Goal: Task Accomplishment & Management: Complete application form

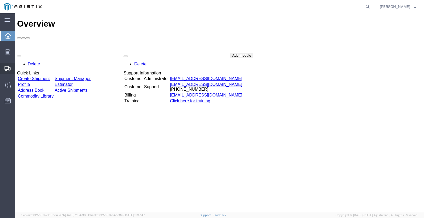
click at [0, 0] on span "Create Shipment" at bounding box center [0, 0] width 0 height 0
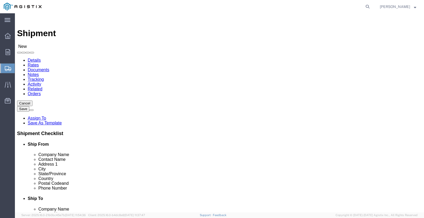
select select
click select "Select Industrial Specialty Products Inc PG&E"
select select "9596"
click select "Select Industrial Specialty Products Inc PG&E"
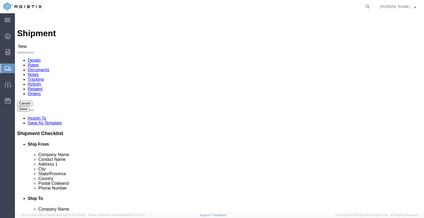
click select "Select"
select select
select select "23082"
click select "Select All Others [GEOGRAPHIC_DATA] [GEOGRAPHIC_DATA] [GEOGRAPHIC_DATA] [GEOGRA…"
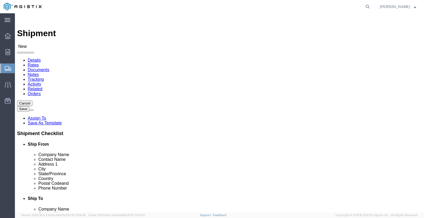
select select "MYPROFILE"
select select "CA"
click input "text"
type input "SAN"
click p "- PACIFIC GAS & ELECTRIC COMPANY - (RECIEVING) [STREET_ADDRESS]"
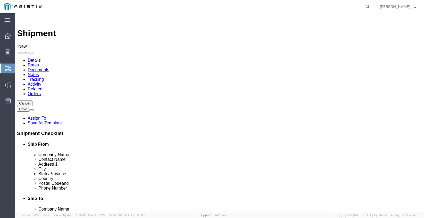
select select "CA"
type input "SAN [PERSON_NAME] OBISPO"
drag, startPoint x: 229, startPoint y: 153, endPoint x: 180, endPoint y: 153, distance: 48.7
click div "Contact Name"
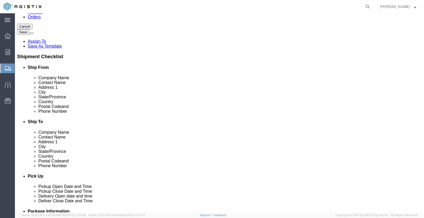
scroll to position [80, 0]
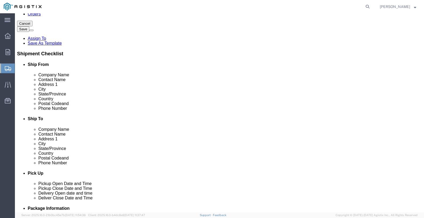
type input "RECEIVING"
drag, startPoint x: 91, startPoint y: 74, endPoint x: 105, endPoint y: 76, distance: 14.2
click input "text"
drag, startPoint x: 105, startPoint y: 76, endPoint x: 16, endPoint y: 76, distance: 88.9
click div "Contact Name"
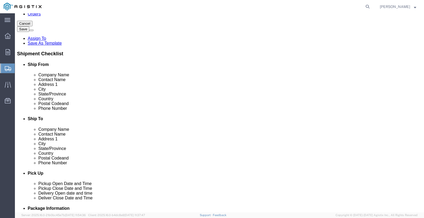
type input "SHIPPING"
click label "Country"
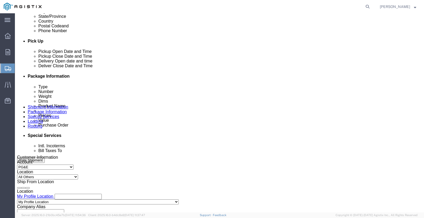
scroll to position [213, 0]
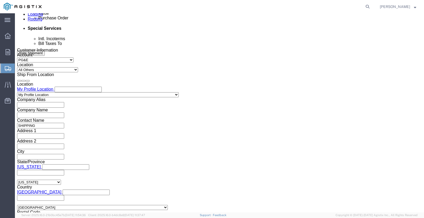
click div "[DATE] 11:00 AM"
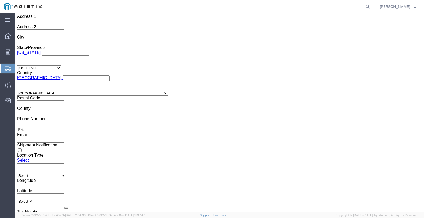
type input "12:30 PM"
click button "Apply"
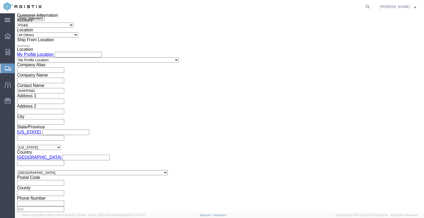
scroll to position [354, 0]
click div "[DATE] 1:30 PM"
type input "3:30 PM"
click button "Apply"
click div
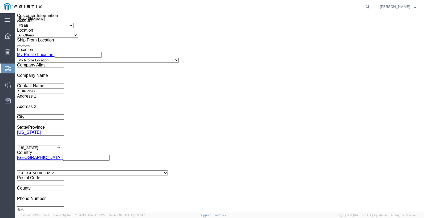
click input "4:30 PM"
type input "8:00 AM"
click button "Apply"
click div
type input "2:00 PM"
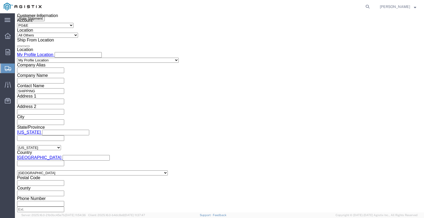
click button "Apply"
click input "text"
click input "3501715030"
type input "3501415030"
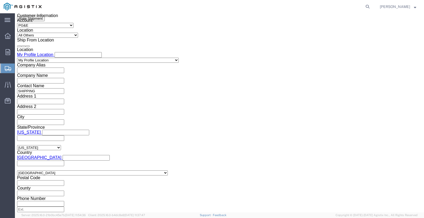
click select "Select Account Type Activity ID Airline Appointment Number ASN Batch Request # …"
select select "PURCHORD"
click input "text"
type input "3501414554"
drag, startPoint x: 217, startPoint y: 150, endPoint x: 200, endPoint y: 151, distance: 17.4
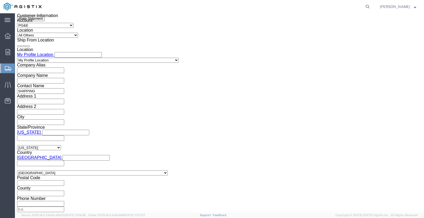
click select "Select Account Type Activity ID Airline Appointment Number ASN Batch Request # …"
select select "PURCHORD"
click input "text"
type input "3501413162"
click button "Add reference"
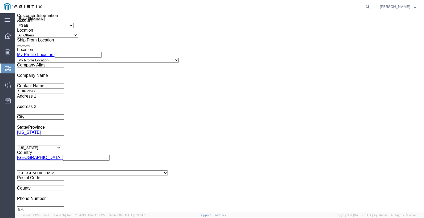
click select "Select Account Type Activity ID Airline Appointment Number ASN Batch Request # …"
select select "PURCHORD"
click input "text"
type input "3501415107"
click div "Select Account Type Activity ID Airline Appointment Number ASN Batch Request # …"
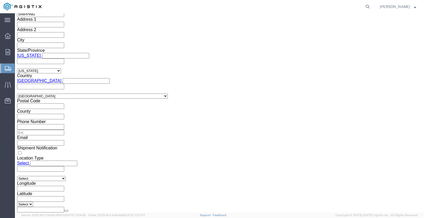
scroll to position [444, 0]
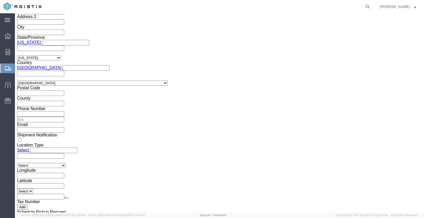
click button "Continue"
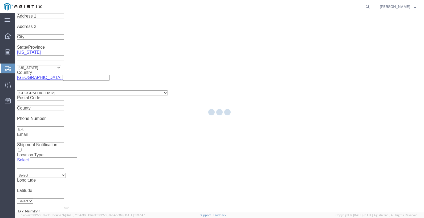
select select "21243"
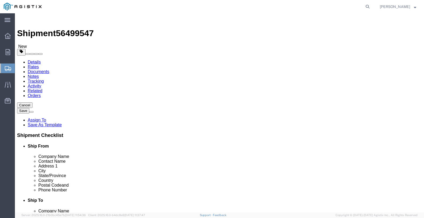
click select "Select Bulk Bundle(s) Cardboard Box(es) Carton(s) Crate(s) Drum(s) (Fiberboard)…"
select select "PSNS"
click select "Select Bulk Bundle(s) Cardboard Box(es) Carton(s) Crate(s) Drum(s) (Fiberboard)…"
click input "text"
type input "48"
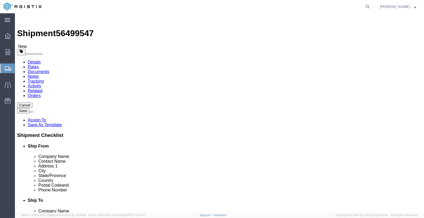
type input "40"
type input "24"
drag, startPoint x: 71, startPoint y: 138, endPoint x: 39, endPoint y: 138, distance: 31.9
click div "Weight 0.00 Select kgs lbs Ship. t°"
type input "260"
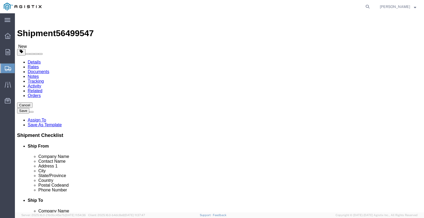
click link "Add Content"
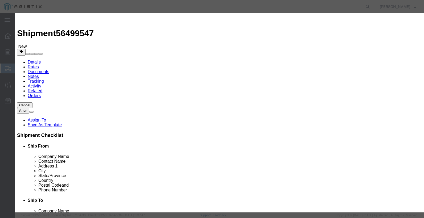
click button "Commodity library"
click select "Search by Class Commodity Quantity Commodity Value Commodity Value Country Desc…"
select select "sku"
click select "Search by Class Commodity Quantity Commodity Value Commodity Value Country Desc…"
click input "text"
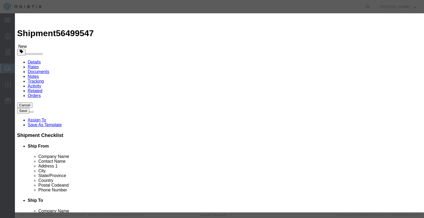
type input "933913"
click icon "button"
click button "Select"
select select
checkbox input "false"
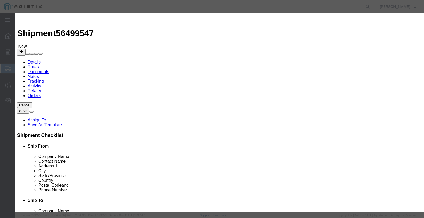
type input "HOSE .41"IDX.77"OD HYDR"
type input "D933913"
click input "text"
type input "150"
click select "Select Bag Barrels 100Board Feet Bottle Box Blister Pack Carats Can Capsule Car…"
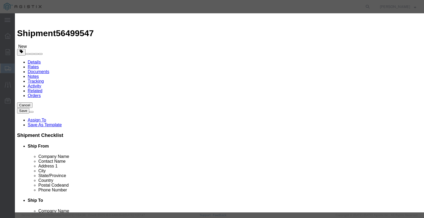
select select "FT"
click select "Select Bag Barrels 100Board Feet Bottle Box Blister Pack Carats Can Capsule Car…"
click input "text"
type input "2004.00"
click select "Select 50 55 60 65 70 85 92.5 100 125 175 250 300 400"
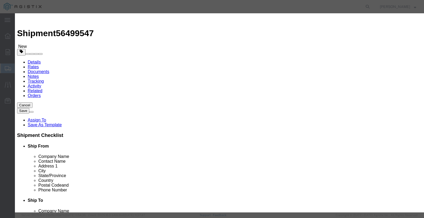
select select "60"
click select "Select 50 55 60 65 70 85 92.5 100 125 175 250 300 400"
click select "Select Account Type Activity ID Airline Appointment Number ASN Batch Number Bil…"
select select "PURCHORD"
click input "text"
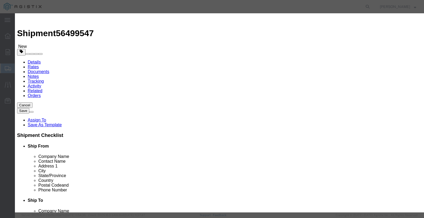
drag, startPoint x: 334, startPoint y: 86, endPoint x: 256, endPoint y: 87, distance: 78.8
click div "GL Reference Select Account Type Activity ID Airline Appointment Number ASN Bat…"
type input "3501415030"
click button "Save & Close"
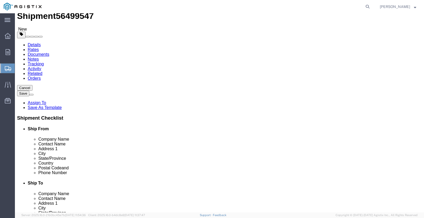
scroll to position [34, 0]
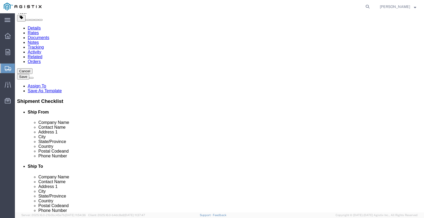
click link "Add Content"
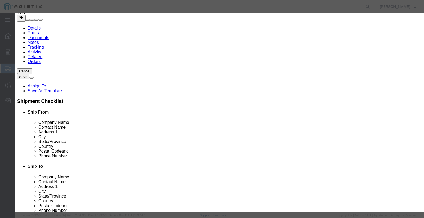
click button "Commodity library"
click select "Search by Class Commodity Quantity Commodity Value Commodity Value Country Desc…"
select select "sku"
click select "Search by Class Commodity Quantity Commodity Value Commodity Value Country Desc…"
drag, startPoint x: 159, startPoint y: 32, endPoint x: 159, endPoint y: 29, distance: 3.5
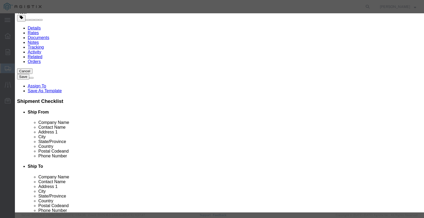
click input "text"
type input "952012"
click button "button"
click button "Select"
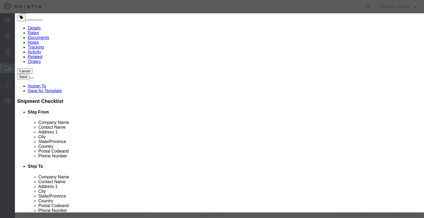
scroll to position [0, 0]
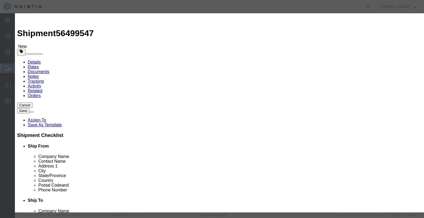
select select
checkbox input "false"
type input "FITTING 3/8"MPT X 8 HOSE"
type input "D952012"
click input "text"
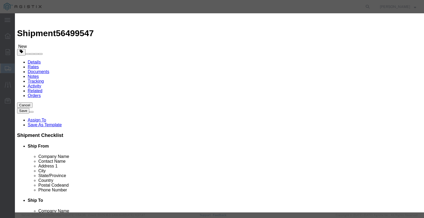
type input "10"
click select "Select Bag Barrels 100Board Feet Bottle Box Blister Pack Carats Can Capsule Car…"
select select "EA"
click select "Select Bag Barrels 100Board Feet Bottle Box Blister Pack Carats Can Capsule Car…"
click input "text"
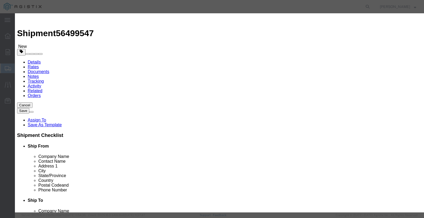
type input "150.60"
click select "Select 50 55 60 65 70 85 92.5 100 125 175 250 300 400"
select select "60"
click select "Select 50 55 60 65 70 85 92.5 100 125 175 250 300 400"
click select "Select Account Type Activity ID Airline Appointment Number ASN Batch Number Bil…"
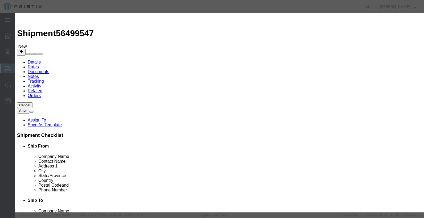
select select "PURCHORD"
click input "text"
paste input "3501415030"
type input "3501415030"
click button "Save & Close"
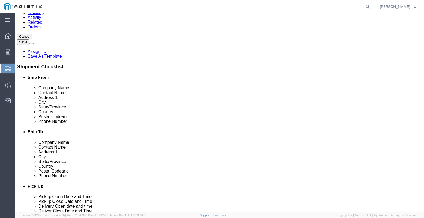
scroll to position [72, 0]
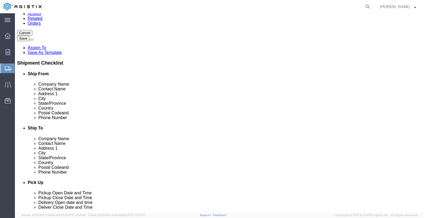
click link "Add Content"
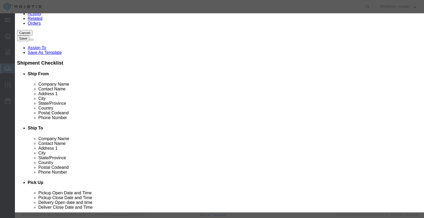
click div "Commodity library"
click button "Commodity library"
click select "Search by Class Commodity Quantity Commodity Value Commodity Value Country Desc…"
select select "sku"
click select "Search by Class Commodity Quantity Commodity Value Commodity Value Country Desc…"
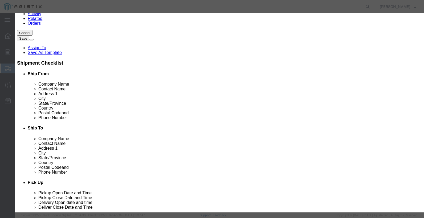
click input "text"
type input "790607"
click button "button"
click button "Select"
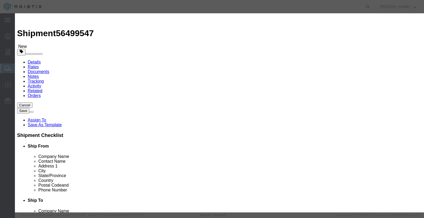
select select
checkbox input "false"
type input "ANODE 1"X6" ZINC"
type input "D790607"
click input "text"
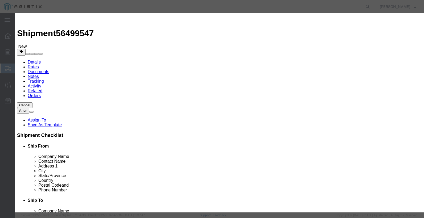
type input "10"
click select "Select Bag Barrels 100Board Feet Bottle Box Blister Pack Carats Can Capsule Car…"
select select "EA"
click select "Select Bag Barrels 100Board Feet Bottle Box Blister Pack Carats Can Capsule Car…"
click input "text"
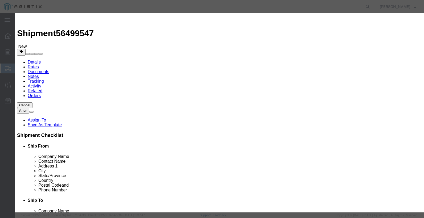
type input "860.97"
click select "Select 50 55 60 65 70 85 92.5 100 125 175 250 300 400"
select select "60"
click select "Select 50 55 60 65 70 85 92.5 100 125 175 250 300 400"
click select "Select Account Type Activity ID Airline Appointment Number ASN Batch Number Bil…"
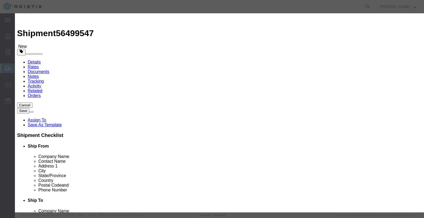
select select "PURCHORD"
click div
drag, startPoint x: 303, startPoint y: 87, endPoint x: 299, endPoint y: 87, distance: 4.5
click input "text"
type input "3501414554"
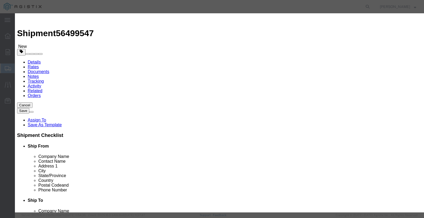
click button "Save & Close"
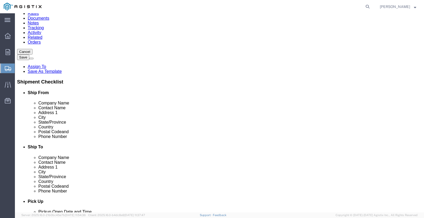
scroll to position [111, 0]
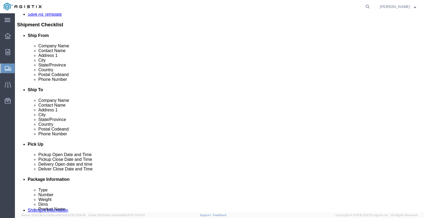
click link "Add Content"
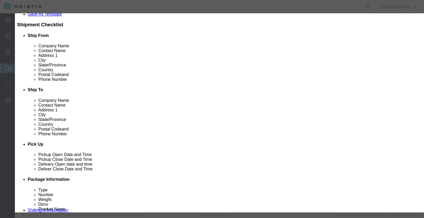
click button "Commodity library"
click select "Search by Class Commodity Quantity Commodity Value Commodity Value Country Desc…"
select select "sku"
click select "Search by Class Commodity Quantity Commodity Value Commodity Value Country Desc…"
click input "text"
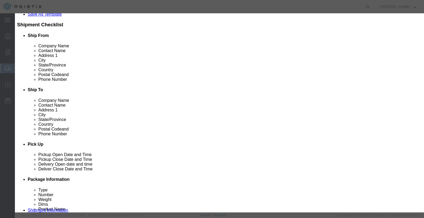
type input "502093"
click icon "button"
click button "Select"
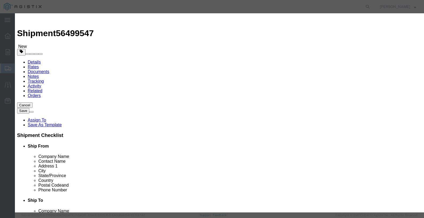
select select
checkbox input "false"
type input "OIL PENETRATING 10 OZ AEROSOL - KROIL"
type input "D502093"
click input "text"
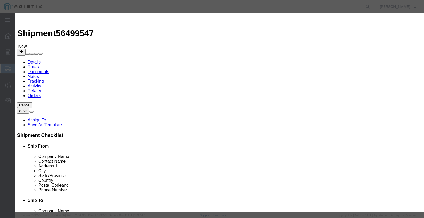
type input "120"
click select "Select Bag Barrels 100Board Feet Bottle Box Blister Pack Carats Can Capsule Car…"
select select "EA"
click select "Select Bag Barrels 100Board Feet Bottle Box Blister Pack Carats Can Capsule Car…"
drag, startPoint x: 132, startPoint y: 61, endPoint x: 125, endPoint y: 61, distance: 6.7
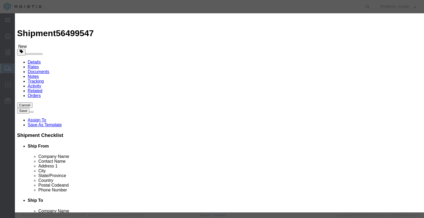
click input "text"
type input "2857.95"
click div "Product Name OIL PENETRATING 10 OZ AEROSOL - KROIL Pieces 120 Select Bag Barrel…"
click select "Select 50 55 60 65 70 85 92.5 100 125 175 250 300 400"
select select "60"
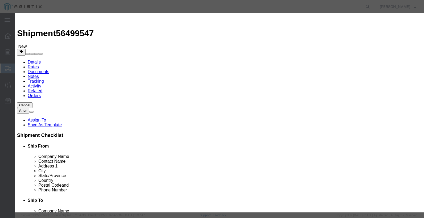
click select "Select 50 55 60 65 70 85 92.5 100 125 175 250 300 400"
drag, startPoint x: 272, startPoint y: 87, endPoint x: 258, endPoint y: 90, distance: 14.9
click select "Select Account Type Activity ID Airline Appointment Number ASN Batch Number Bil…"
select select "PURCHORD"
click input "text"
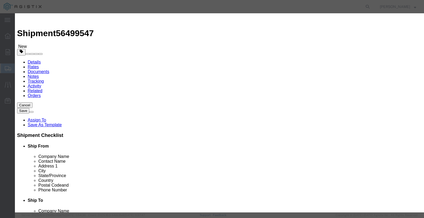
type input "3501413162"
click button "Save & Close"
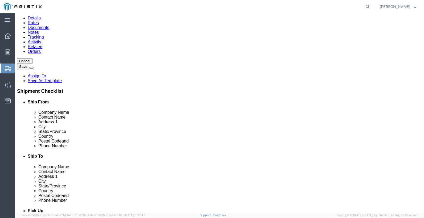
scroll to position [149, 0]
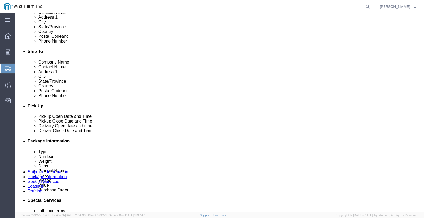
click link "Add Content"
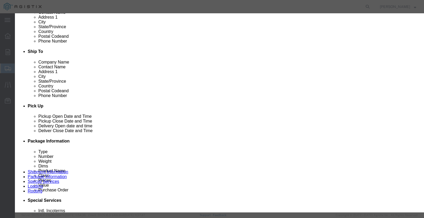
click button "Commodity library"
click select "Search by Class Commodity Quantity Commodity Value Commodity Value Country Desc…"
select select "sku"
click select "Search by Class Commodity Quantity Commodity Value Commodity Value Country Desc…"
click input "text"
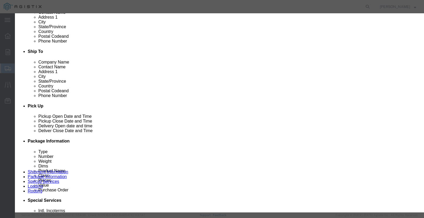
type input "9"
type input "814316"
click button "button"
click button "Select"
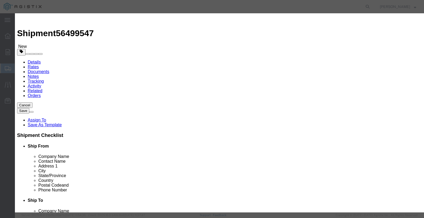
select select
checkbox input "false"
type input "GREASE MULTIPURPOSE LITHIUM WHITE"
type input "D814316"
click input "text"
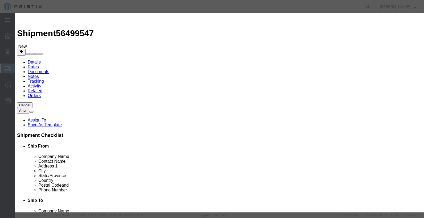
type input "4"
click select "Select Bag Barrels 100Board Feet Bottle Box Blister Pack Carats Can Capsule Car…"
select select "EA"
click select "Select Bag Barrels 100Board Feet Bottle Box Blister Pack Carats Can Capsule Car…"
click input "text"
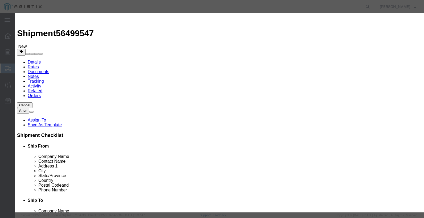
type input "122.80"
click select "Select 50 55 60 65 70 85 92.5 100 125 175 250 300 400"
select select "60"
click select "Select 50 55 60 65 70 85 92.5 100 125 175 250 300 400"
click select "Select Account Type Activity ID Airline Appointment Number ASN Batch Number Bil…"
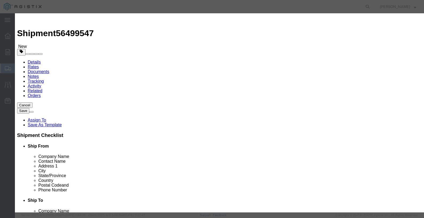
select select "PURCHORD"
click input "text"
drag, startPoint x: 332, startPoint y: 88, endPoint x: 258, endPoint y: 88, distance: 74.0
click div "GL Reference Select Account Type Activity ID Airline Appointment Number ASN Bat…"
type input "3501415107"
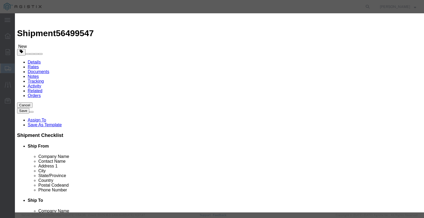
click button "Save & Close"
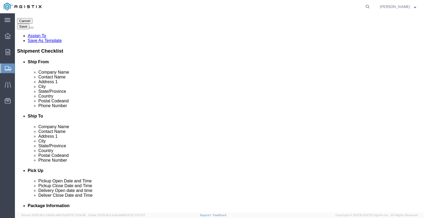
scroll to position [187, 0]
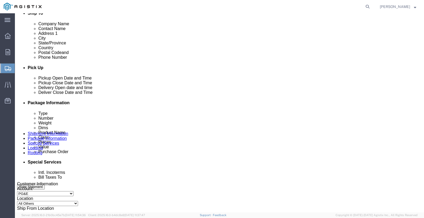
click link "Add Content"
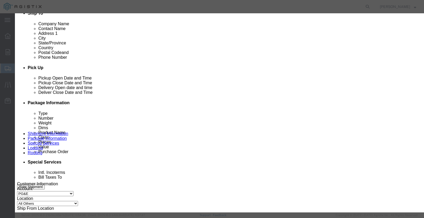
click button "Commodity library"
click select "Search by Class Commodity Quantity Commodity Value Commodity Value Country Desc…"
select select "sku"
click select "Search by Class Commodity Quantity Commodity Value Commodity Value Country Desc…"
click input "text"
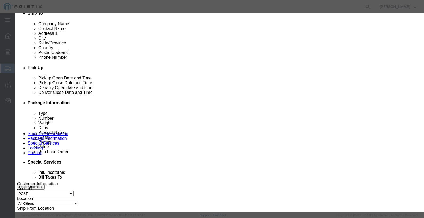
type input "755455"
click div "755455"
click icon "button"
click td "Select"
click button "Select"
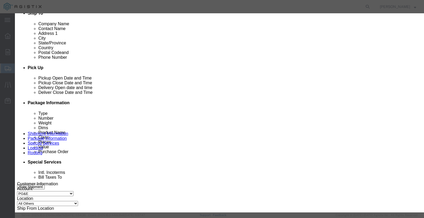
scroll to position [0, 0]
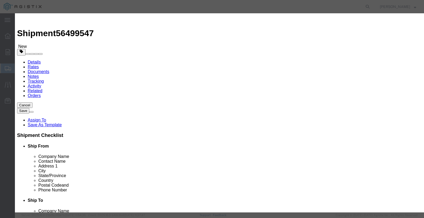
select select
checkbox input "false"
type input "NOZZLE CERAMIC"
type input "D755455"
click input "text"
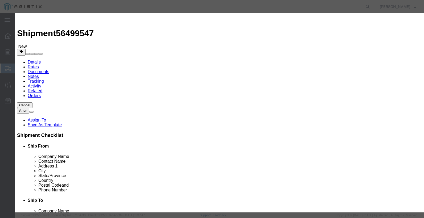
type input "5"
click select "Select Bag Barrels 100Board Feet Bottle Box Blister Pack Carats Can Capsule Car…"
select select "EA"
click select "Select Bag Barrels 100Board Feet Bottle Box Blister Pack Carats Can Capsule Car…"
click input "text"
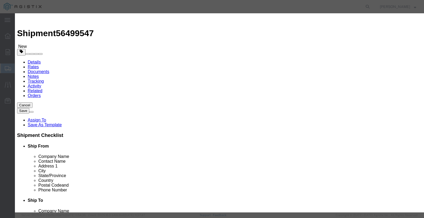
type input "51.80"
drag, startPoint x: 136, startPoint y: 67, endPoint x: 136, endPoint y: 71, distance: 4.0
click div "Product Name NOZZLE CERAMIC Pieces 5 Select Bag Barrels 100Board Feet Bottle Bo…"
drag, startPoint x: 136, startPoint y: 71, endPoint x: 132, endPoint y: 71, distance: 4.5
click select "Select 50 55 60 65 70 85 92.5 100 125 175 250 300 400"
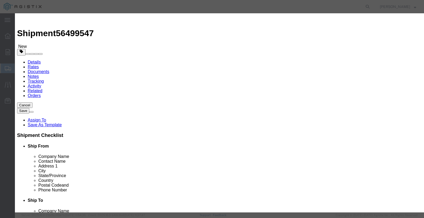
select select "60"
click select "Select 50 55 60 65 70 85 92.5 100 125 175 250 300 400"
click select "Select Account Type Activity ID Airline Appointment Number ASN Batch Number Bil…"
select select "PURCHORD"
click input "text"
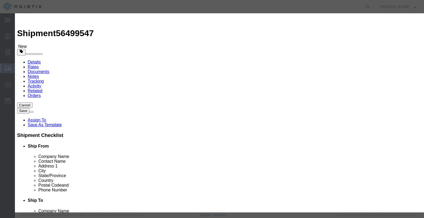
paste input "3501415107"
type input "3501415107"
click button "Save & Close"
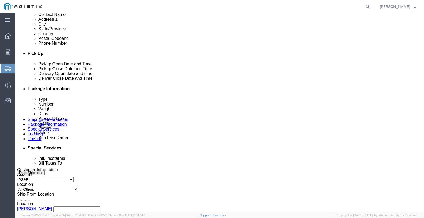
scroll to position [226, 0]
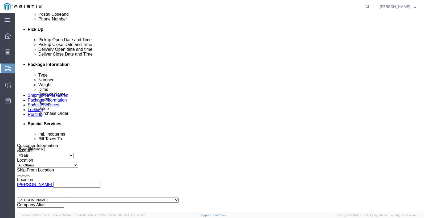
click link "Add Content"
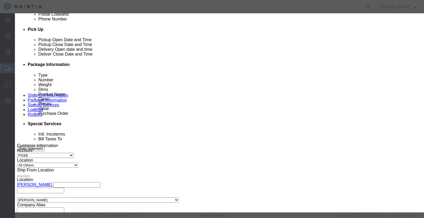
click button "Commodity library"
click select "Search by Class Commodity Quantity Commodity Value Commodity Value Country Desc…"
select select "sku"
click select "Search by Class Commodity Quantity Commodity Value Commodity Value Country Desc…"
click input "text"
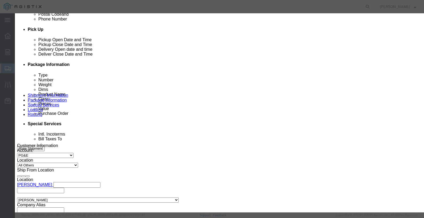
type input "802447"
click button "button"
click button "Select"
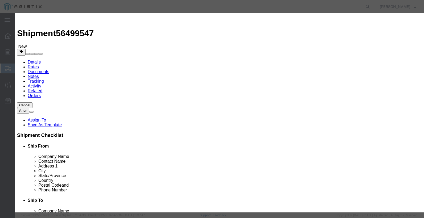
select select
checkbox input "false"
type input "ELEMENT AIR FILTER"
type input "D802447"
click input "text"
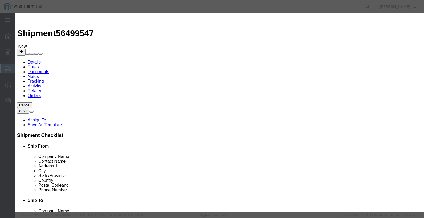
type input "2"
click select "Select Bag Barrels 100Board Feet Bottle Box Blister Pack Carats Can Capsule Car…"
select select "EA"
click select "Select Bag Barrels 100Board Feet Bottle Box Blister Pack Carats Can Capsule Car…"
click input "text"
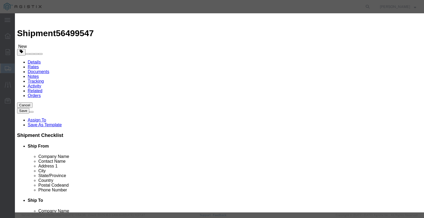
type input "271.18"
click select "Select 50 55 60 65 70 85 92.5 100 125 175 250 300 400"
drag, startPoint x: 136, startPoint y: 71, endPoint x: 136, endPoint y: 76, distance: 4.5
click select "Select 50 55 60 65 70 85 92.5 100 125 175 250 300 400"
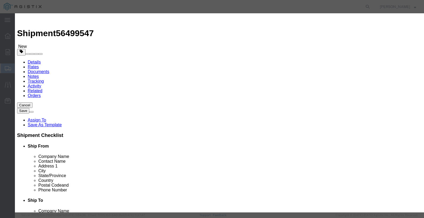
select select "60"
click select "Select 50 55 60 65 70 85 92.5 100 125 175 250 300 400"
drag, startPoint x: 266, startPoint y: 87, endPoint x: 260, endPoint y: 87, distance: 5.3
click select "Select Account Type Activity ID Airline Appointment Number ASN Batch Number Bil…"
select select "PURCHORD"
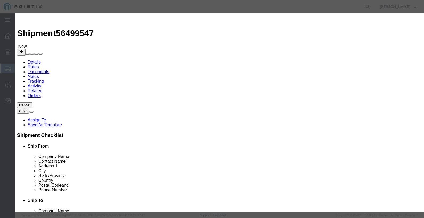
click input "text"
paste input "3501415107"
type input "3501415107"
click div
click button "Save & Close"
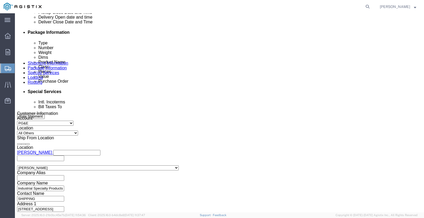
scroll to position [264, 0]
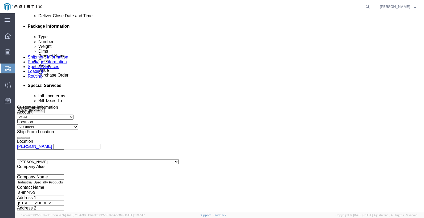
click link "Add Content"
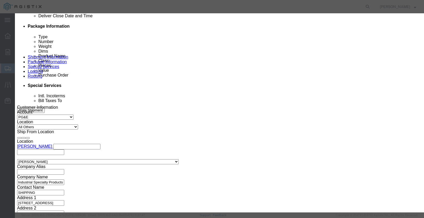
click button "Commodity library"
click select "Search by Class Commodity Quantity Commodity Value Commodity Value Country Desc…"
select select "sku"
click select "Search by Class Commodity Quantity Commodity Value Commodity Value Country Desc…"
click input "text"
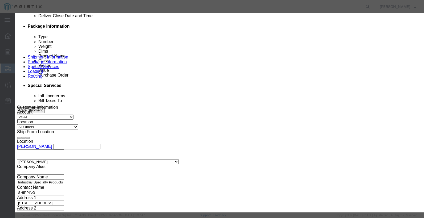
type input "827164"
click button "button"
click button "Select"
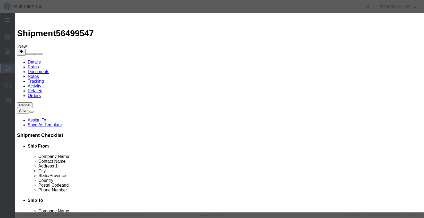
select select
checkbox input "false"
type input "FILTER AIR F/ALL POWER DIESEL"
type input "D827164"
click input "text"
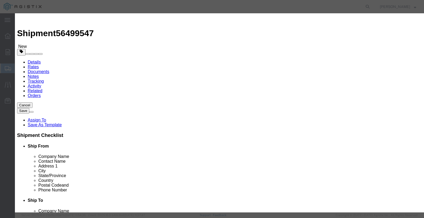
type input "1"
click select "Select Bag Barrels 100Board Feet Bottle Box Blister Pack Carats Can Capsule Car…"
select select "EA"
click select "Select Bag Barrels 100Board Feet Bottle Box Blister Pack Carats Can Capsule Car…"
click input "text"
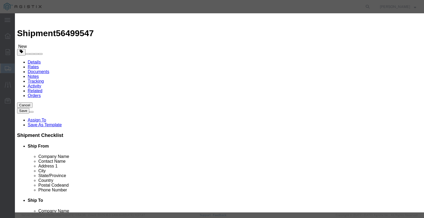
type input "29.45"
click select "Select 50 55 60 65 70 85 92.5 100 125 175 250 300 400"
select select "60"
click select "Select 50 55 60 65 70 85 92.5 100 125 175 250 300 400"
drag, startPoint x: 280, startPoint y: 85, endPoint x: 263, endPoint y: 86, distance: 16.5
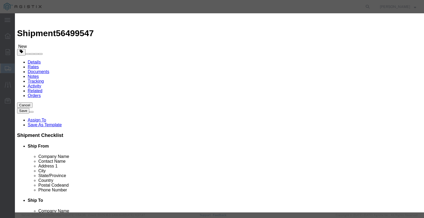
click select "Select Account Type Activity ID Airline Appointment Number ASN Batch Number Bil…"
select select "PURCHORD"
click input "text"
type input "3501415107"
